Goal: Navigation & Orientation: Go to known website

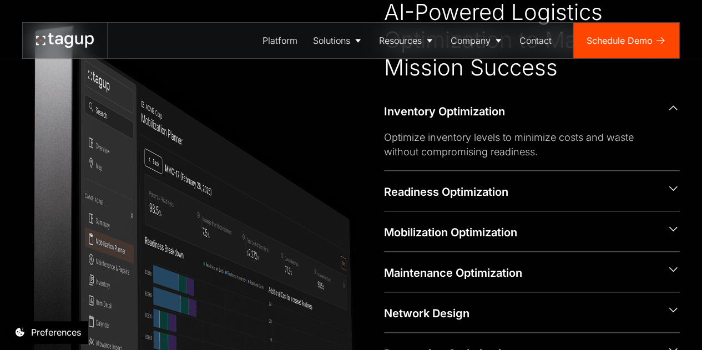
scroll to position [296, 0]
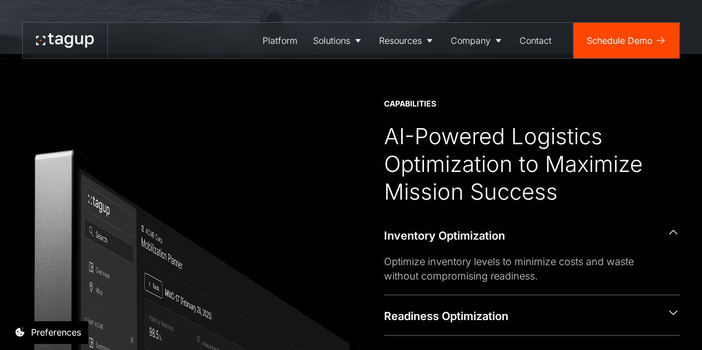
click at [69, 46] on icon at bounding box center [68, 41] width 8 height 13
click at [62, 38] on icon at bounding box center [59, 39] width 8 height 9
